Goal: Information Seeking & Learning: Learn about a topic

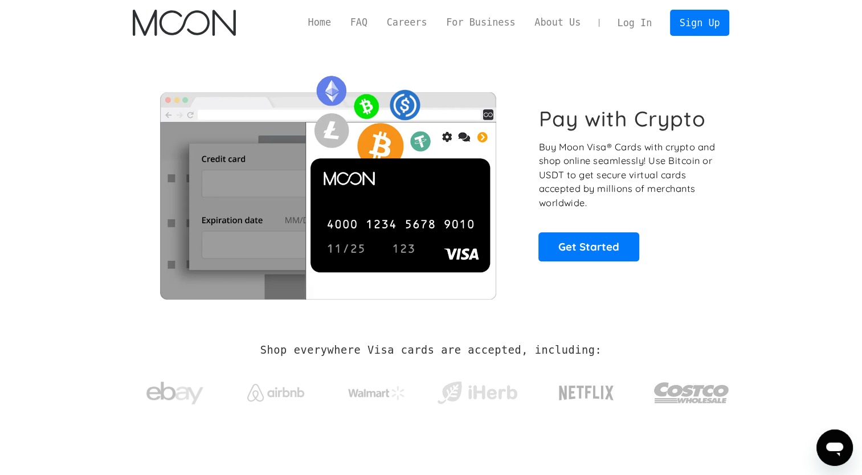
click at [341, 25] on link "Home" at bounding box center [319, 22] width 42 height 14
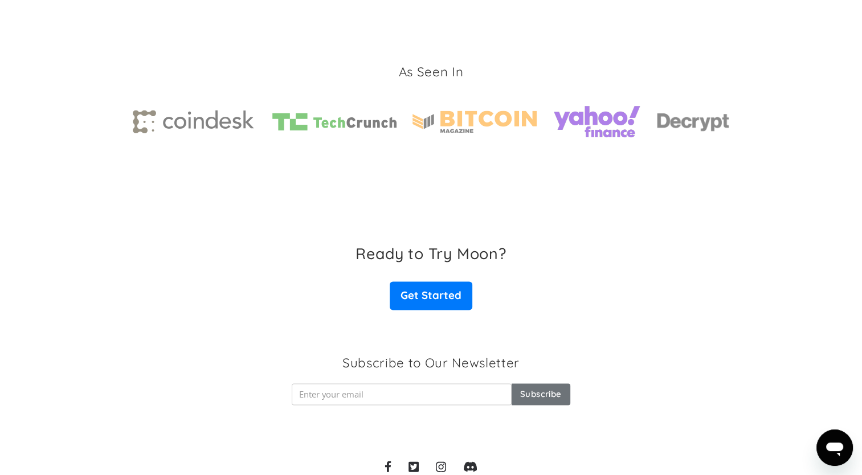
scroll to position [1685, 0]
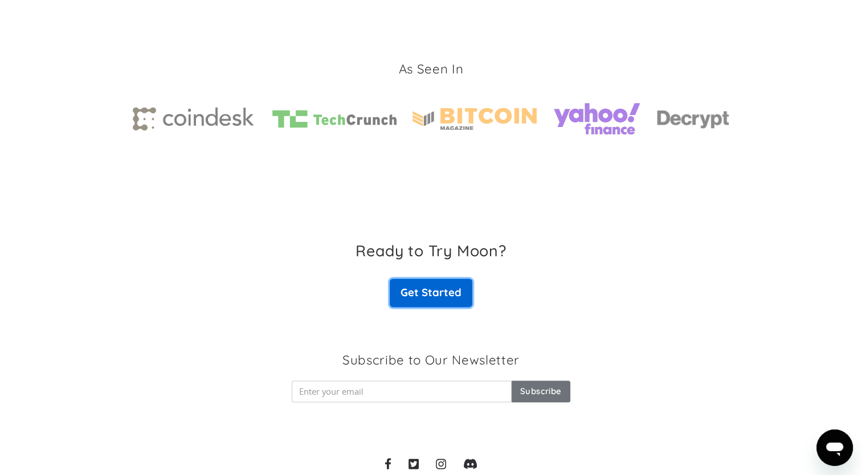
click at [417, 304] on link "Get Started" at bounding box center [430, 292] width 82 height 28
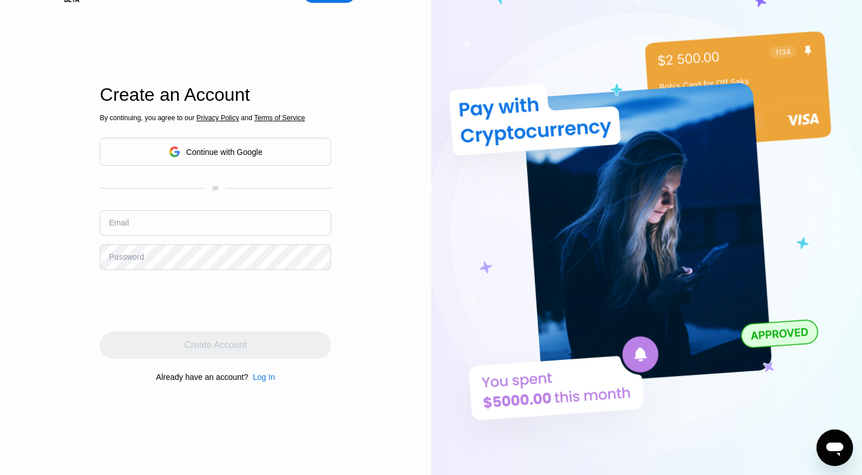
scroll to position [36, 0]
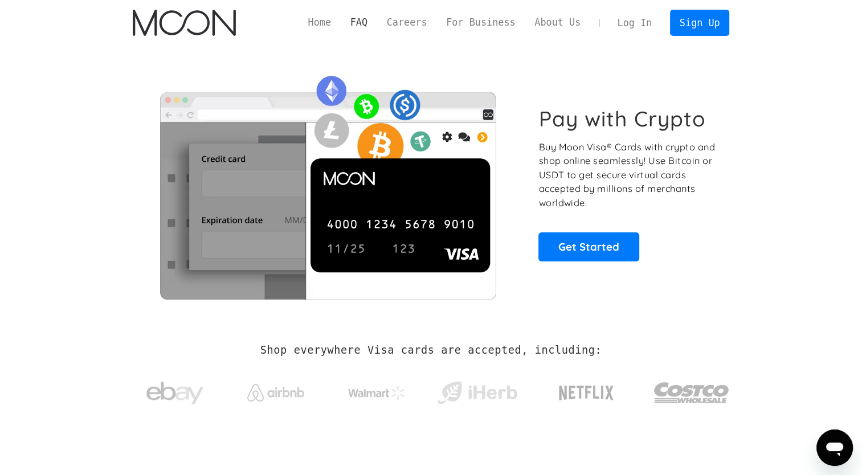
click at [377, 26] on link "FAQ" at bounding box center [359, 22] width 36 height 14
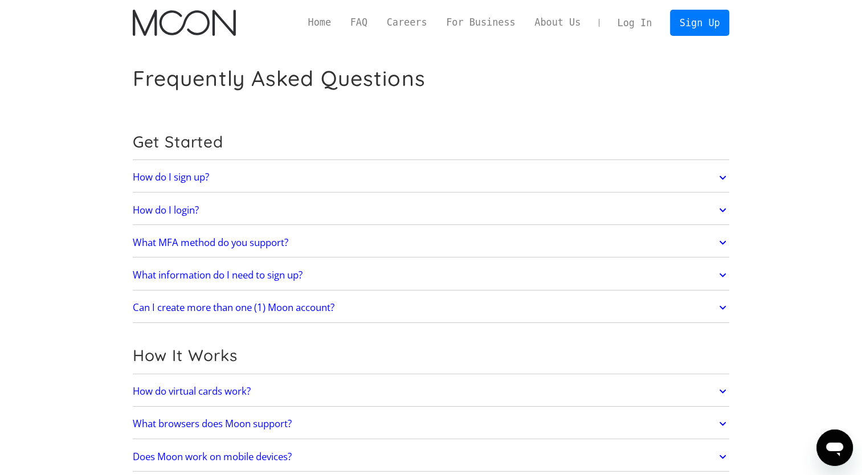
click at [274, 249] on link "What MFA method do you support?" at bounding box center [431, 243] width 597 height 24
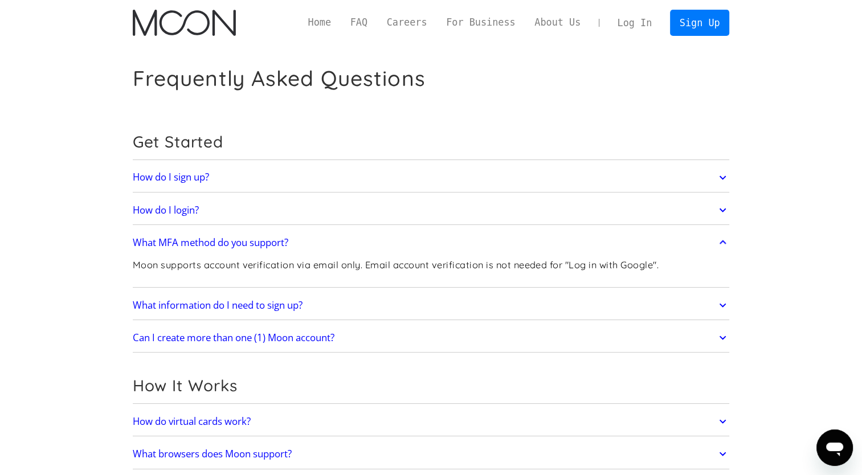
click at [277, 308] on h2 "What information do I need to sign up?" at bounding box center [218, 305] width 170 height 11
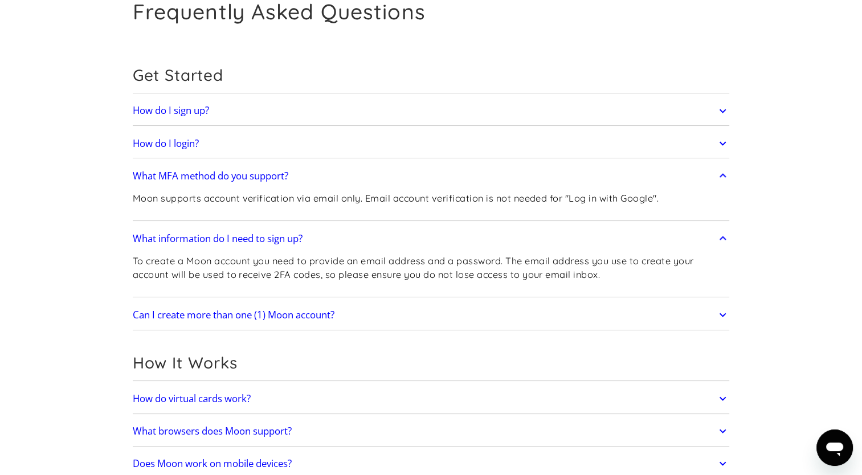
scroll to position [67, 0]
click at [307, 313] on h2 "Can I create more than one (1) Moon account?" at bounding box center [234, 314] width 202 height 11
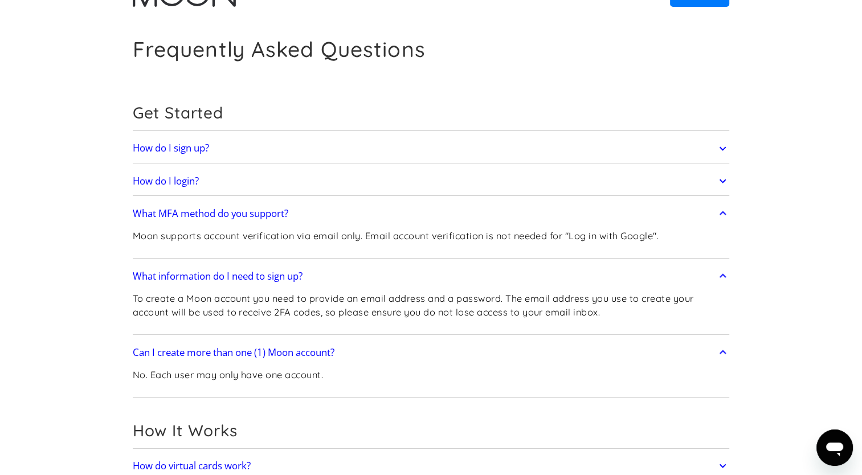
scroll to position [0, 0]
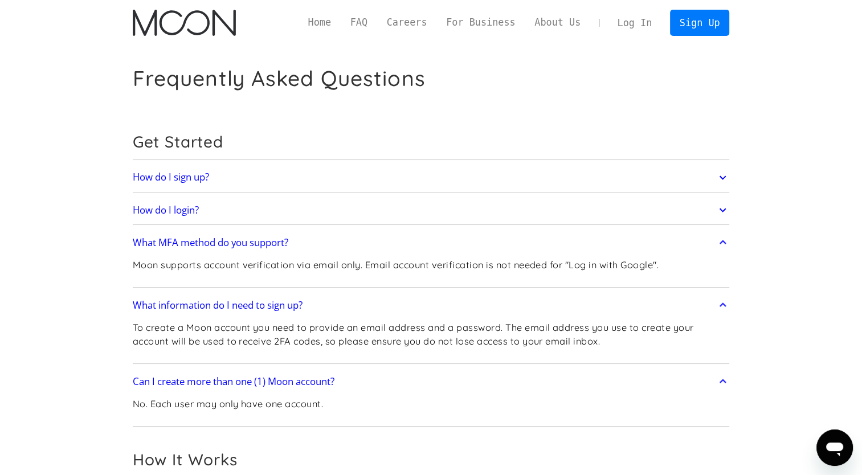
click at [173, 215] on h2 "How do I login?" at bounding box center [166, 209] width 66 height 11
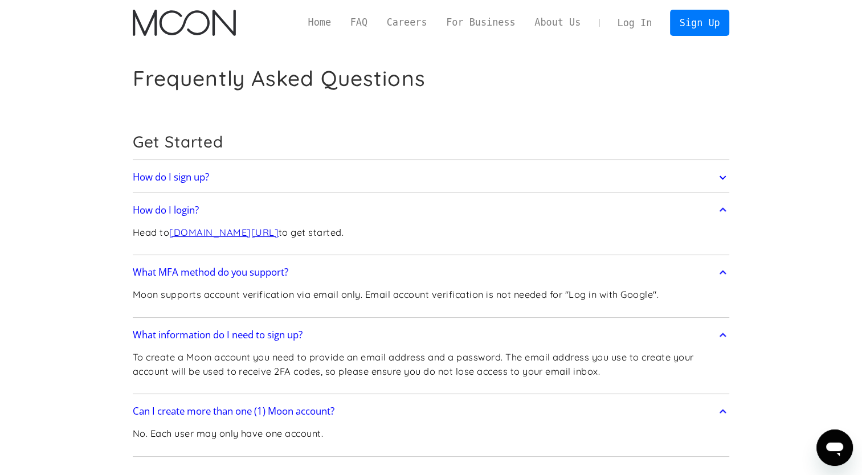
click at [198, 181] on h2 "How do I sign up?" at bounding box center [171, 176] width 76 height 11
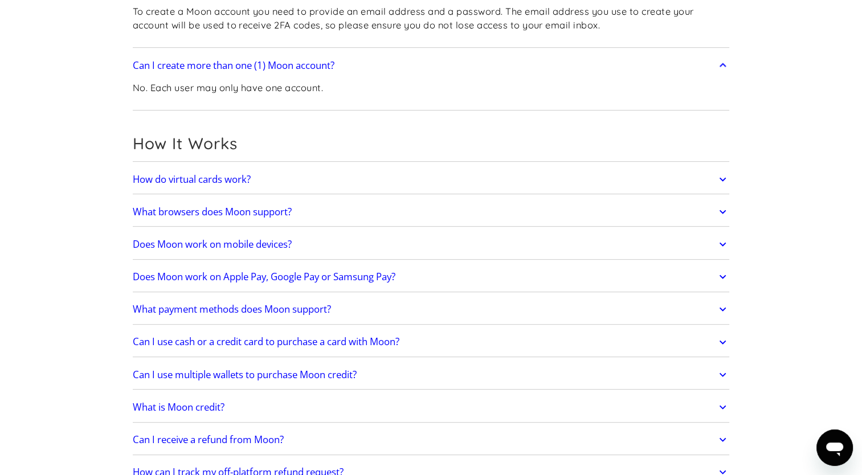
scroll to position [409, 0]
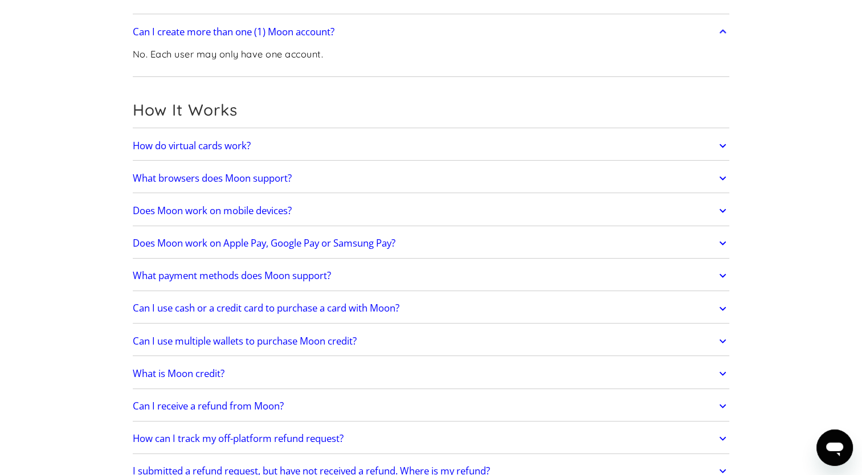
click at [257, 181] on h2 "What browsers does Moon support?" at bounding box center [212, 178] width 159 height 11
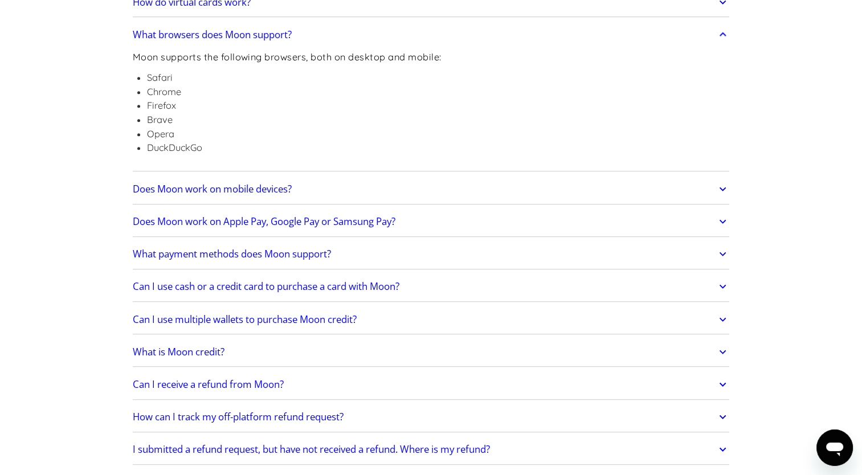
scroll to position [553, 0]
click at [249, 191] on h2 "Does Moon work on mobile devices?" at bounding box center [212, 188] width 159 height 11
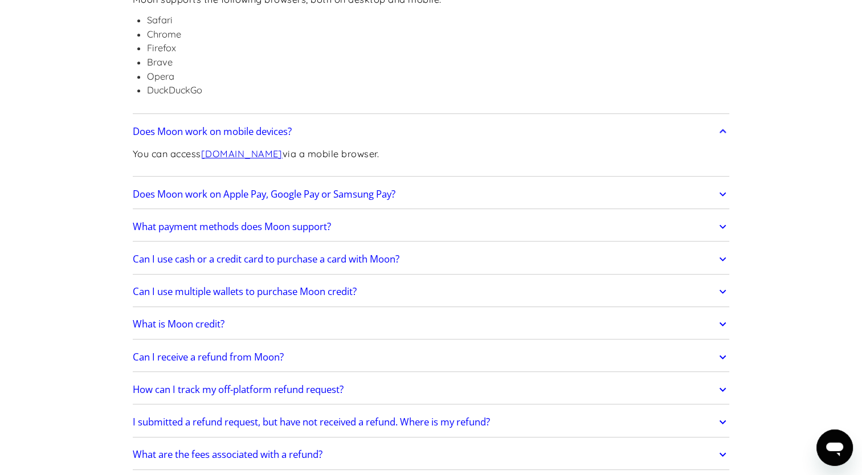
scroll to position [611, 0]
click at [257, 196] on h2 "Does Moon work on Apple Pay, Google Pay or Samsung Pay?" at bounding box center [264, 193] width 263 height 11
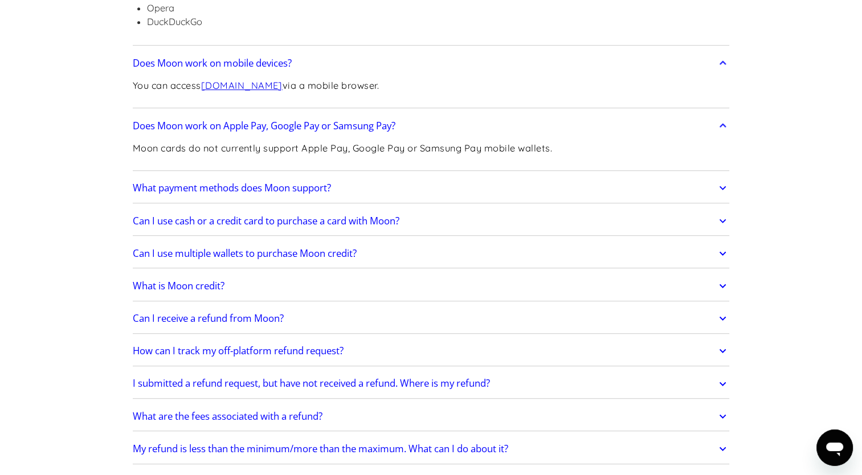
scroll to position [679, 0]
click at [276, 191] on h2 "What payment methods does Moon support?" at bounding box center [232, 187] width 198 height 11
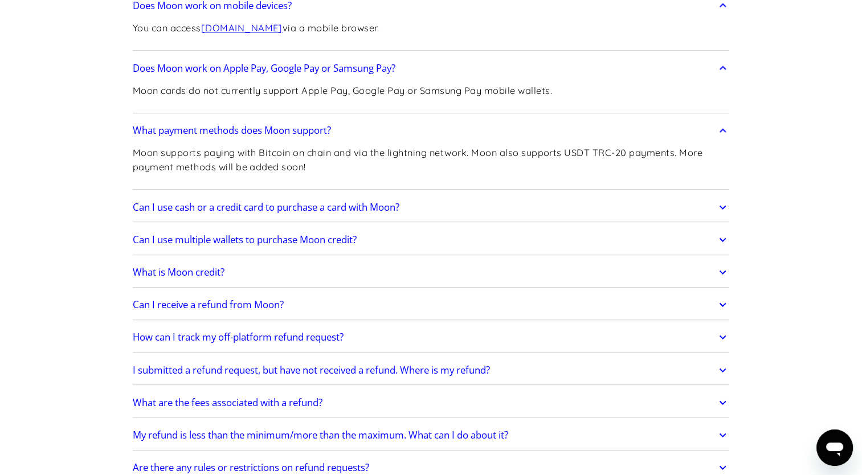
scroll to position [765, 0]
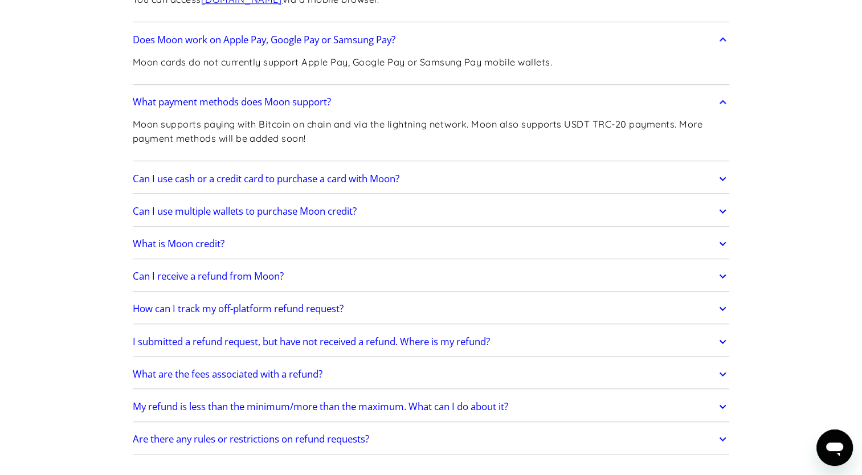
click at [251, 178] on h2 "Can I use cash or a credit card to purchase a card with Moon?" at bounding box center [266, 178] width 266 height 11
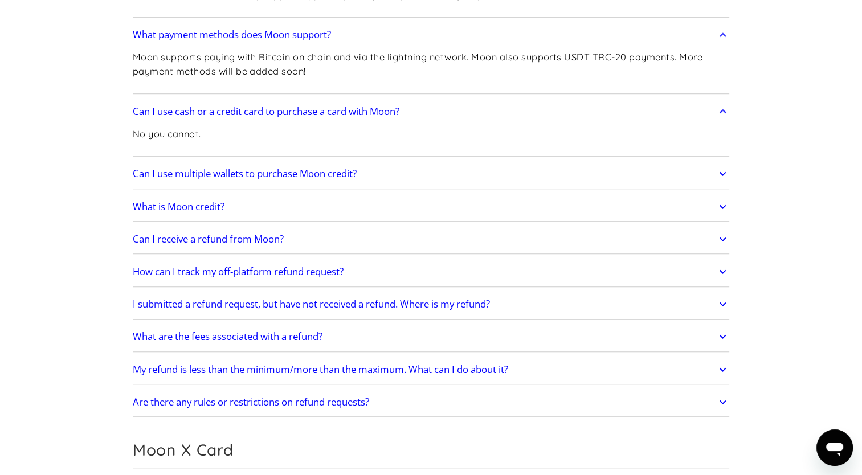
scroll to position [833, 0]
click at [269, 171] on h2 "Can I use multiple wallets to purchase Moon credit?" at bounding box center [245, 172] width 224 height 11
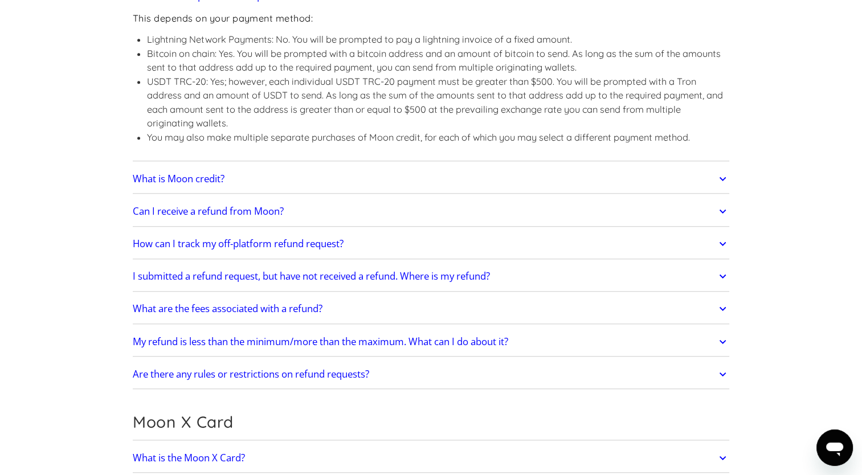
scroll to position [1010, 0]
click at [207, 177] on h2 "What is Moon credit?" at bounding box center [179, 178] width 92 height 11
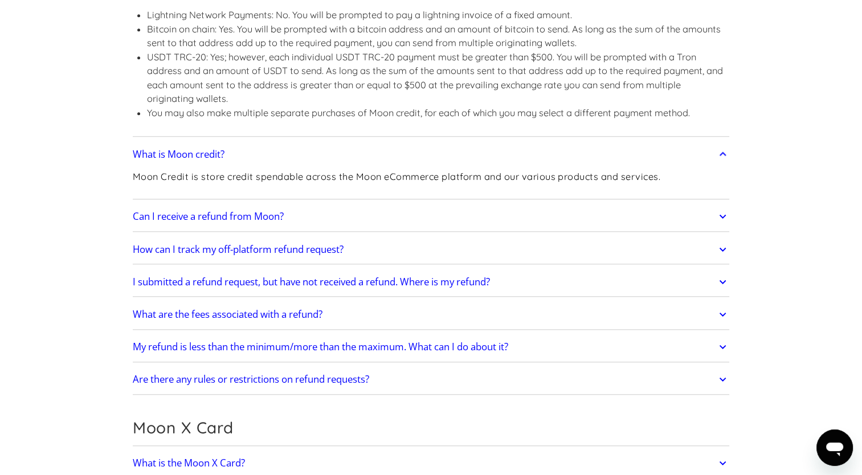
scroll to position [1040, 0]
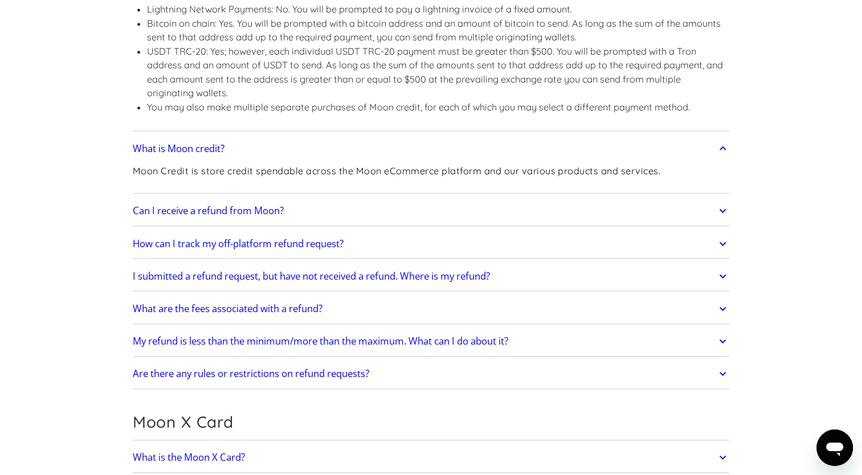
click at [240, 211] on h2 "Can I receive a refund from Moon?" at bounding box center [208, 210] width 151 height 11
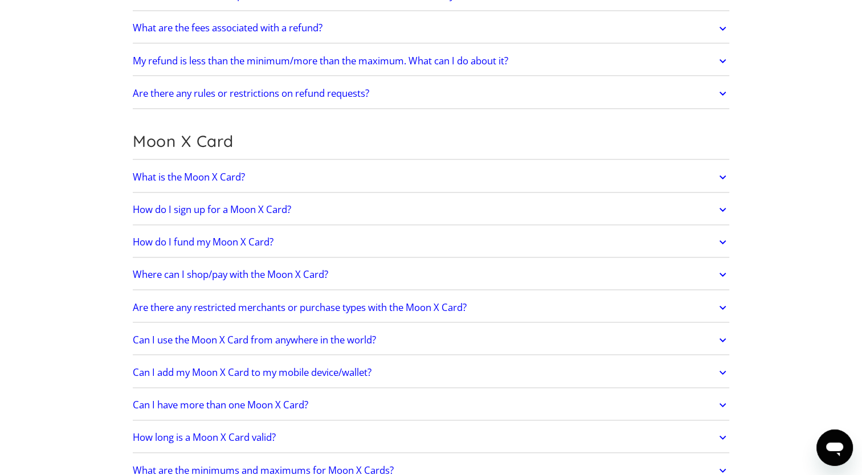
scroll to position [1501, 0]
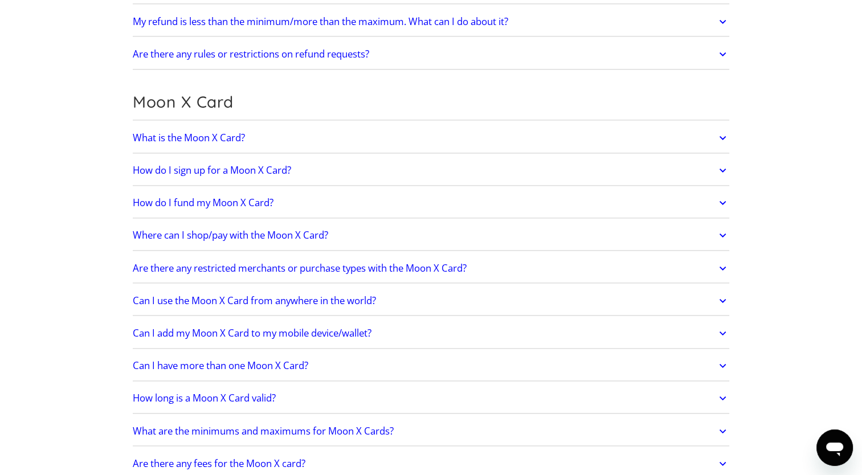
click at [198, 132] on h2 "What is the Moon X Card?" at bounding box center [189, 137] width 112 height 11
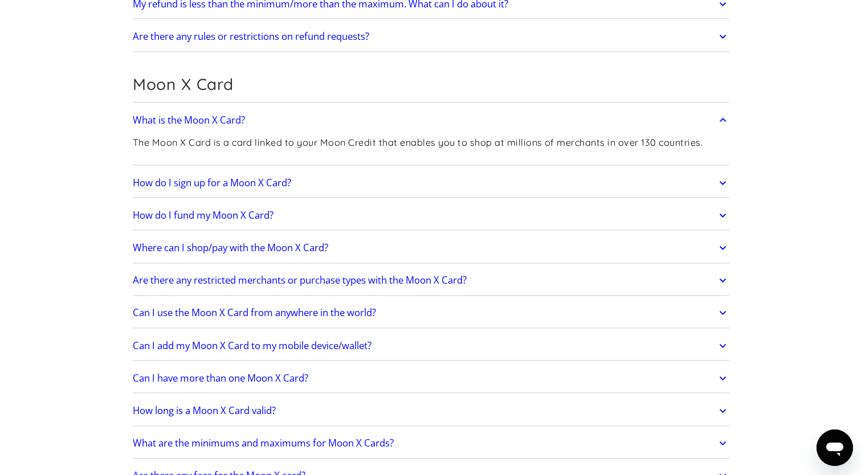
scroll to position [1519, 0]
click at [272, 185] on h2 "How do I sign up for a Moon X Card?" at bounding box center [212, 182] width 158 height 11
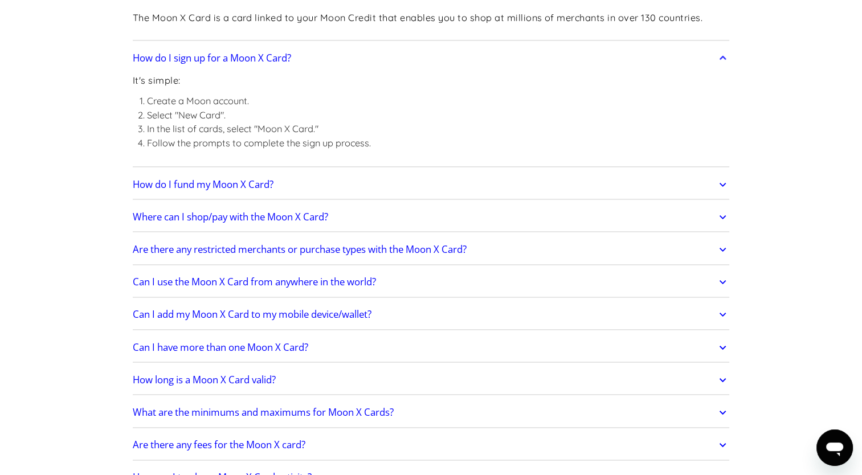
scroll to position [1645, 0]
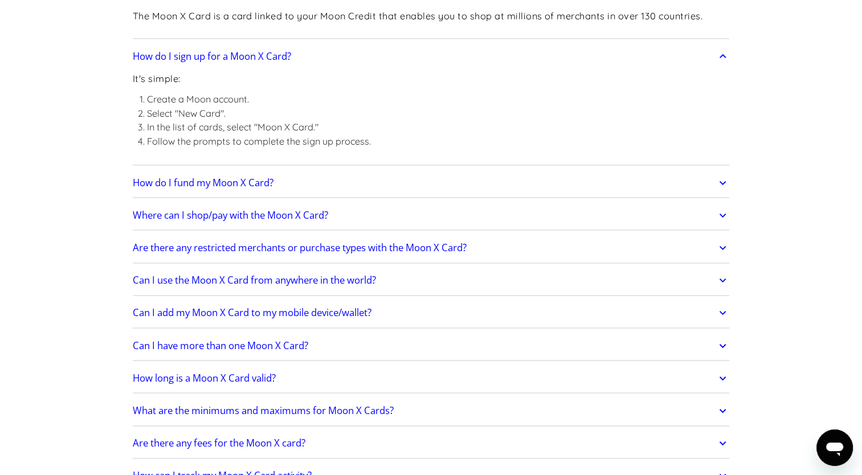
click at [218, 182] on h2 "How do I fund my Moon X Card?" at bounding box center [203, 182] width 141 height 11
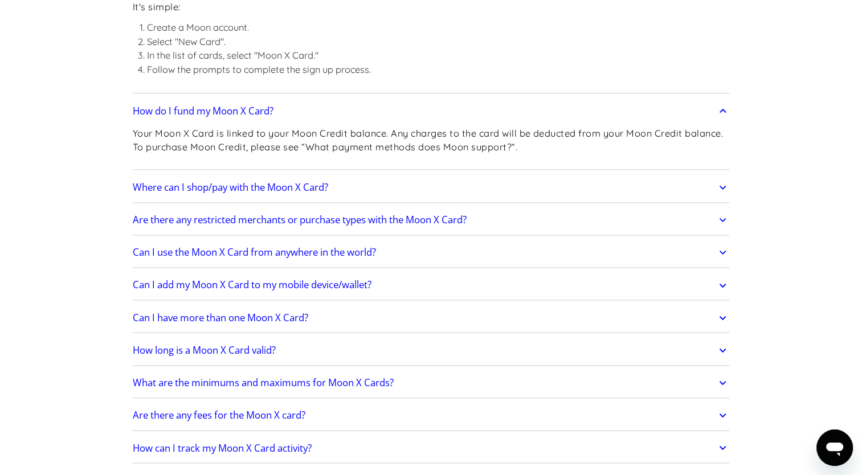
scroll to position [1720, 0]
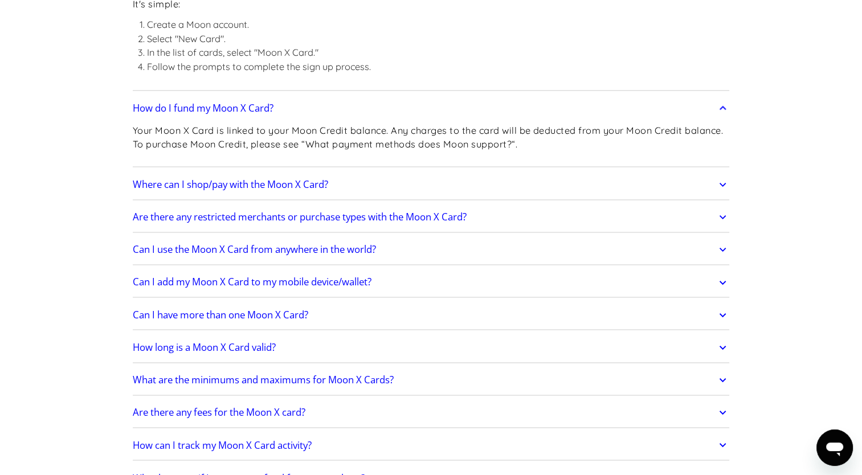
click at [308, 182] on h2 "Where can I shop/pay with the Moon X Card?" at bounding box center [230, 184] width 195 height 11
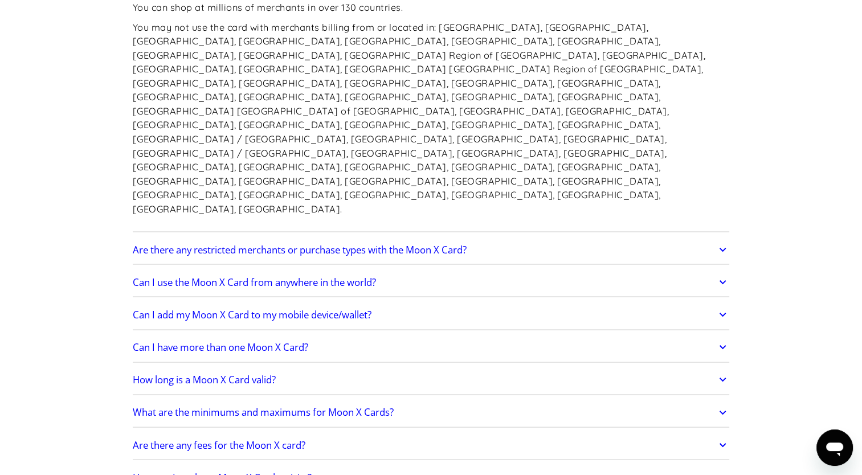
scroll to position [1920, 0]
click at [303, 276] on h2 "Can I use the Moon X Card from anywhere in the world?" at bounding box center [254, 281] width 243 height 11
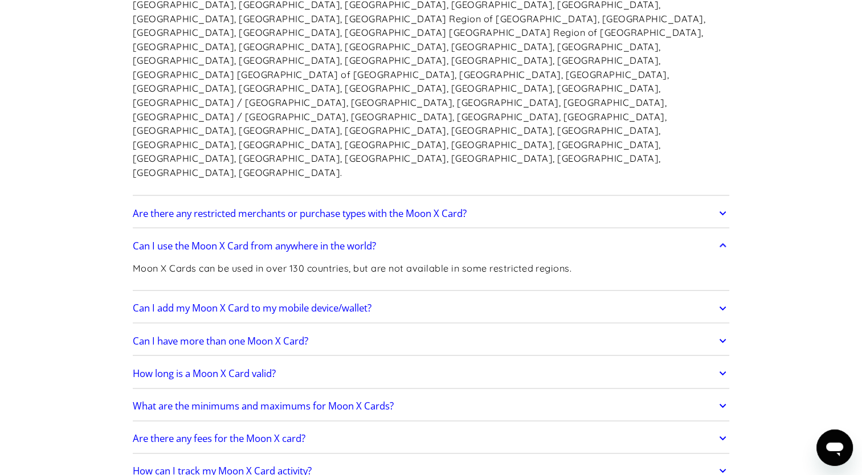
scroll to position [1959, 0]
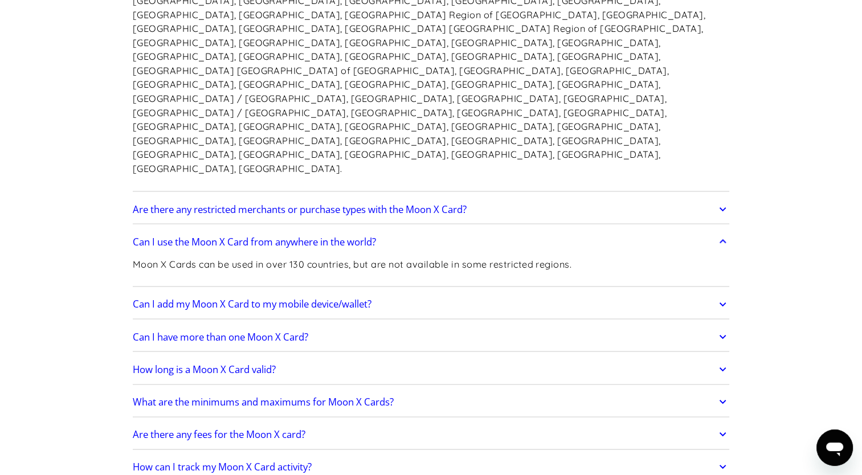
click at [274, 298] on h2 "Can I add my Moon X Card to my mobile device/wallet?" at bounding box center [252, 303] width 239 height 11
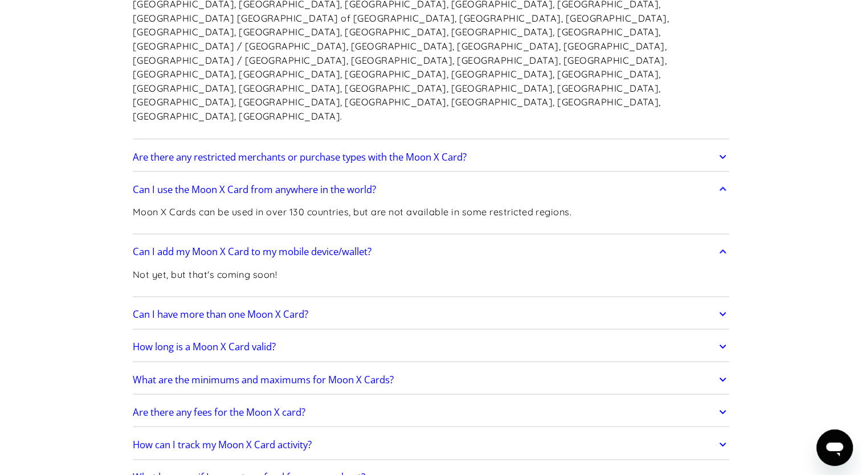
scroll to position [2019, 0]
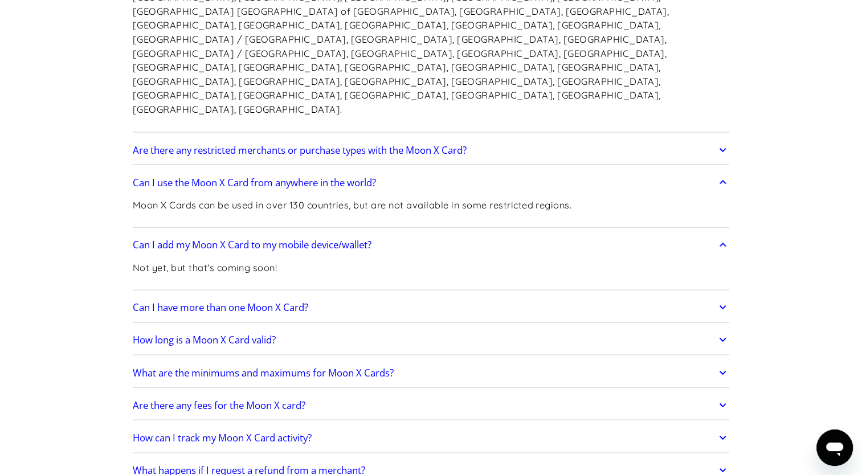
click at [245, 301] on h2 "Can I have more than one Moon X Card?" at bounding box center [220, 306] width 175 height 11
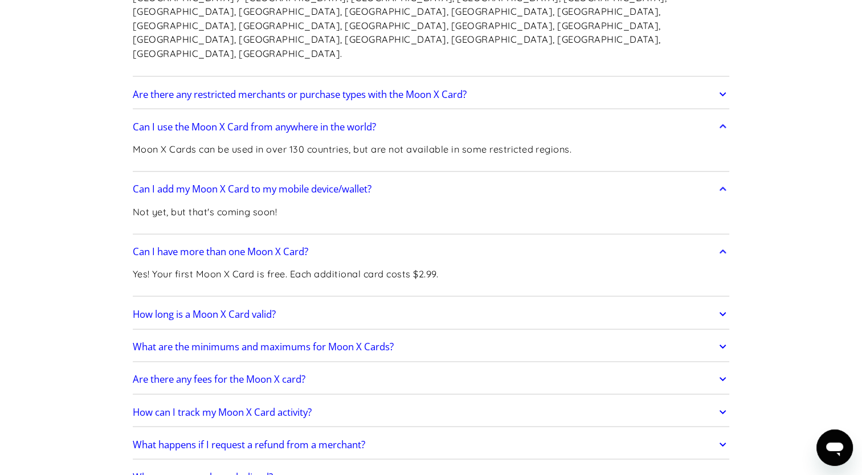
scroll to position [2076, 0]
click at [225, 307] on h2 "How long is a Moon X Card valid?" at bounding box center [204, 312] width 143 height 11
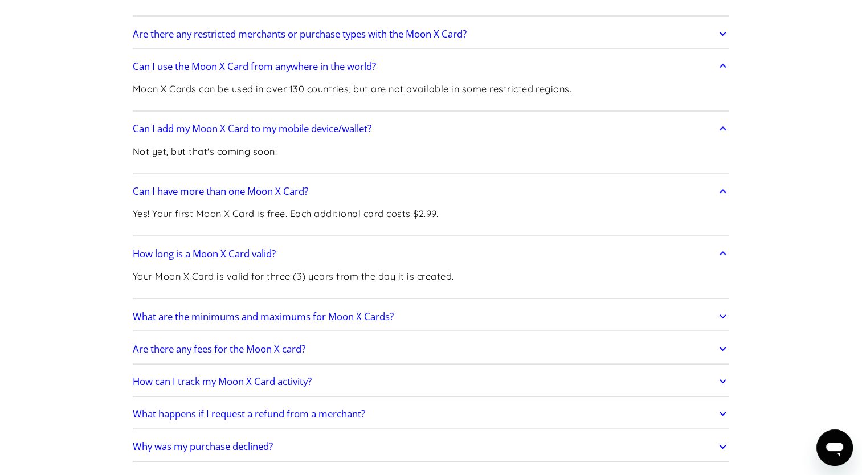
scroll to position [2145, 0]
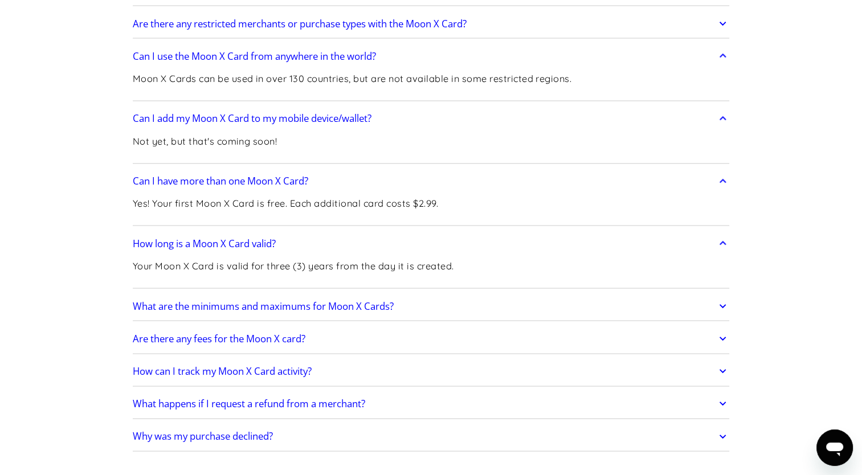
click at [224, 300] on h2 "What are the minimums and maximums for Moon X Cards?" at bounding box center [263, 305] width 261 height 11
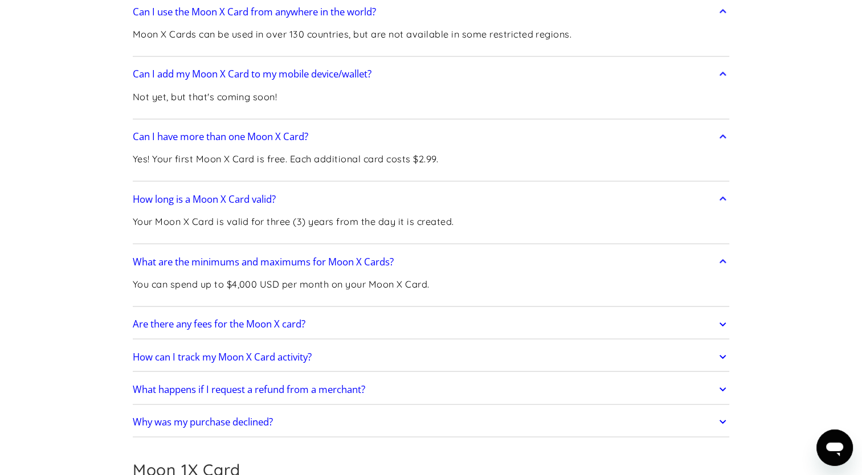
scroll to position [2190, 0]
click at [232, 317] on h2 "Are there any fees for the Moon X card?" at bounding box center [219, 322] width 173 height 11
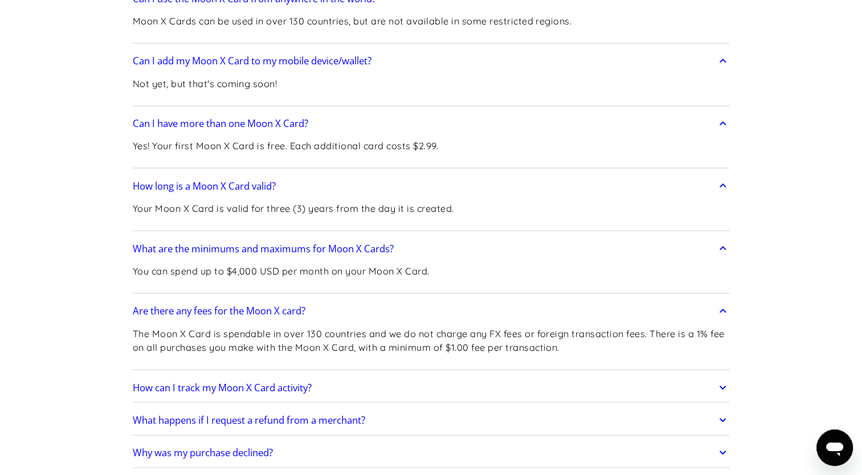
scroll to position [2203, 0]
click at [341, 413] on h2 "What happens if I request a refund from a merchant?" at bounding box center [249, 418] width 232 height 11
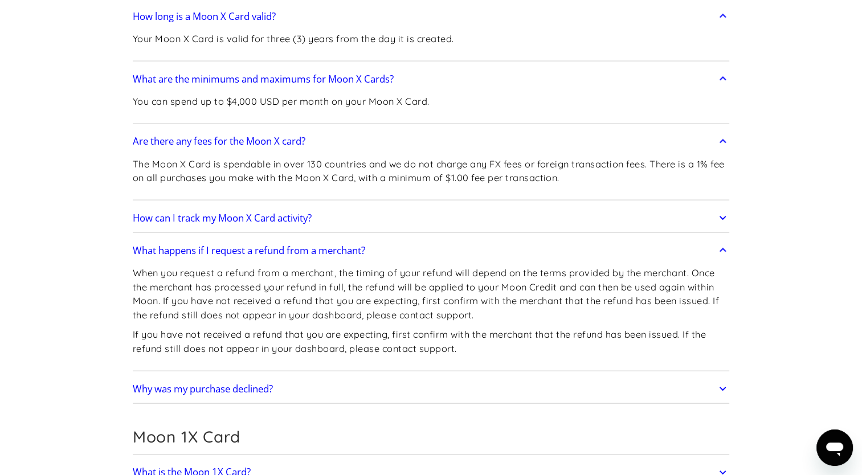
scroll to position [2372, 0]
click at [268, 383] on h2 "Why was my purchase declined?" at bounding box center [203, 388] width 140 height 11
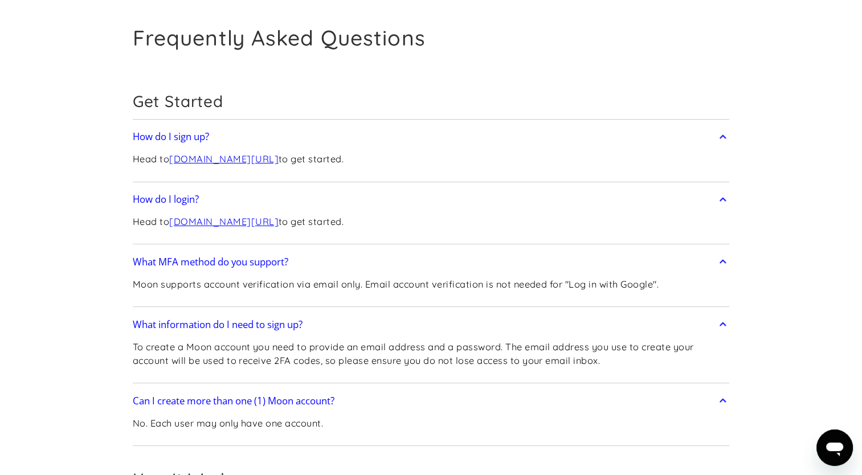
scroll to position [0, 0]
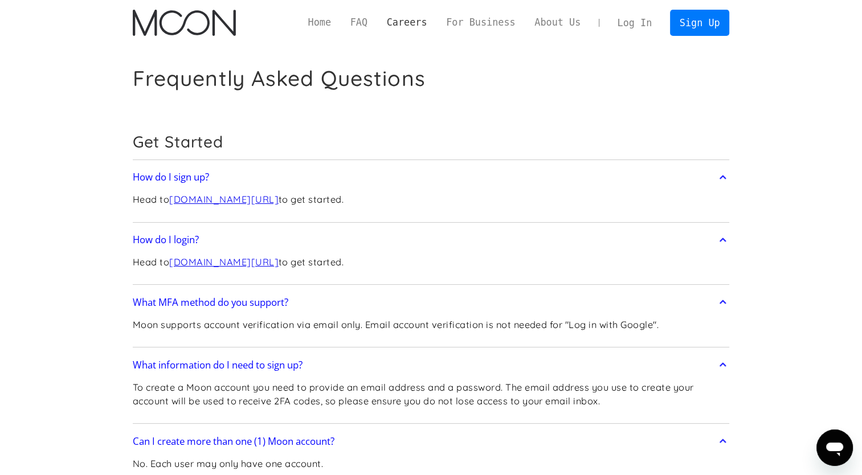
click at [423, 18] on link "Careers" at bounding box center [406, 22] width 59 height 14
click at [377, 24] on link "FAQ" at bounding box center [359, 22] width 36 height 14
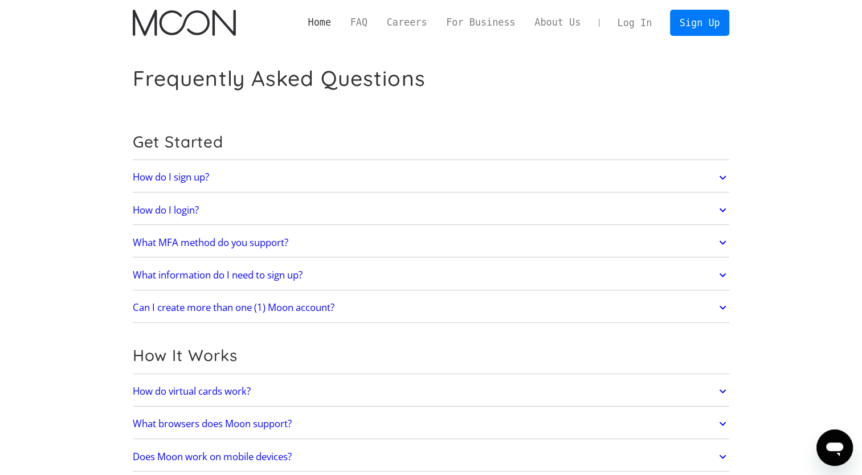
click at [341, 24] on link "Home" at bounding box center [319, 22] width 42 height 14
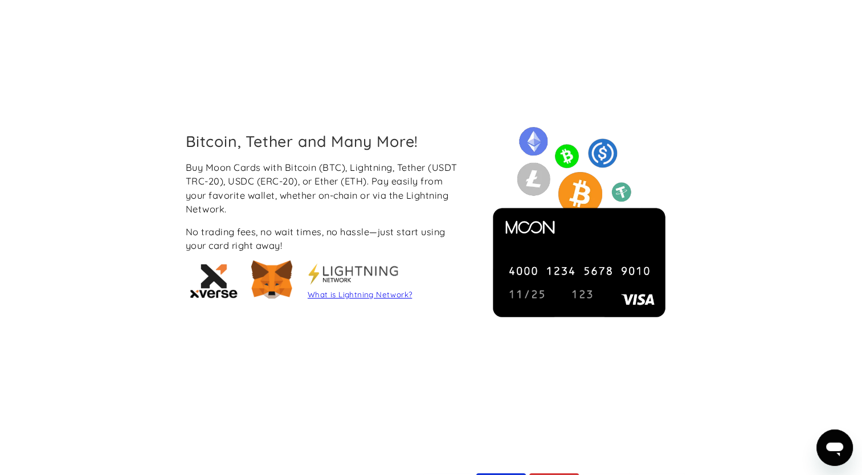
scroll to position [878, 0]
